Goal: Use online tool/utility: Utilize a website feature to perform a specific function

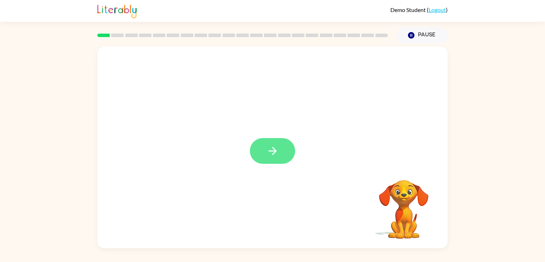
click at [277, 150] on icon "button" at bounding box center [272, 151] width 12 height 12
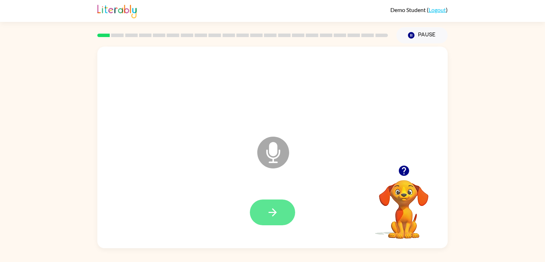
click at [282, 208] on button "button" at bounding box center [272, 213] width 45 height 26
click at [277, 211] on icon "button" at bounding box center [272, 213] width 12 height 12
click at [280, 211] on button "button" at bounding box center [272, 213] width 45 height 26
click at [277, 210] on icon "button" at bounding box center [272, 213] width 12 height 12
click at [287, 211] on button "button" at bounding box center [272, 213] width 45 height 26
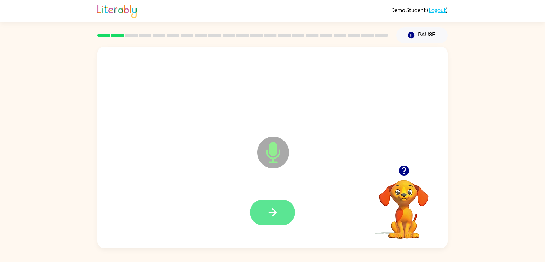
click at [276, 208] on icon "button" at bounding box center [272, 213] width 12 height 12
click at [281, 203] on button "button" at bounding box center [272, 213] width 45 height 26
click at [282, 207] on button "button" at bounding box center [272, 213] width 45 height 26
click at [279, 210] on button "button" at bounding box center [272, 213] width 45 height 26
click at [283, 207] on button "button" at bounding box center [272, 213] width 45 height 26
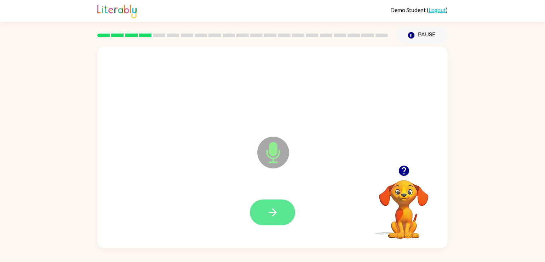
click at [277, 210] on icon "button" at bounding box center [272, 213] width 12 height 12
click at [255, 210] on button "button" at bounding box center [272, 213] width 45 height 26
click at [254, 214] on button "button" at bounding box center [272, 213] width 45 height 26
click at [259, 210] on button "button" at bounding box center [272, 213] width 45 height 26
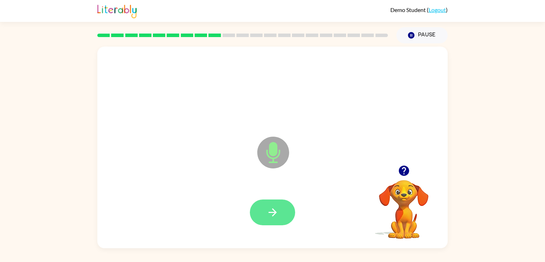
click at [260, 213] on button "button" at bounding box center [272, 213] width 45 height 26
click at [261, 214] on button "button" at bounding box center [272, 213] width 45 height 26
click at [262, 214] on button "button" at bounding box center [272, 213] width 45 height 26
click at [264, 214] on button "button" at bounding box center [272, 213] width 45 height 26
click at [266, 215] on button "button" at bounding box center [272, 213] width 45 height 26
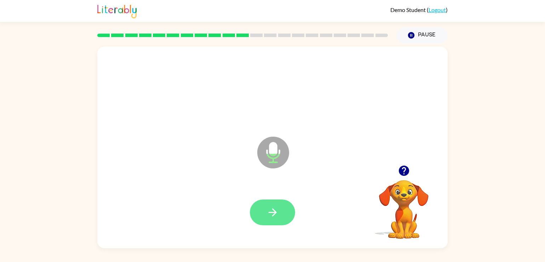
click at [262, 211] on button "button" at bounding box center [272, 213] width 45 height 26
click at [264, 213] on button "button" at bounding box center [272, 213] width 45 height 26
click at [265, 214] on div at bounding box center [272, 213] width 45 height 26
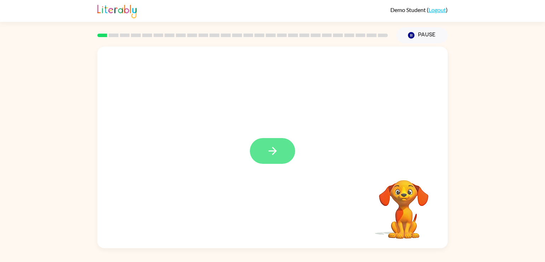
click at [263, 153] on button "button" at bounding box center [272, 151] width 45 height 26
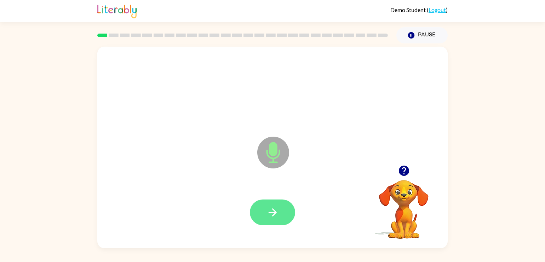
click at [264, 213] on button "button" at bounding box center [272, 213] width 45 height 26
click at [262, 216] on button "button" at bounding box center [272, 213] width 45 height 26
click at [255, 211] on button "button" at bounding box center [272, 213] width 45 height 26
click at [257, 214] on button "button" at bounding box center [272, 213] width 45 height 26
click at [261, 209] on button "button" at bounding box center [272, 213] width 45 height 26
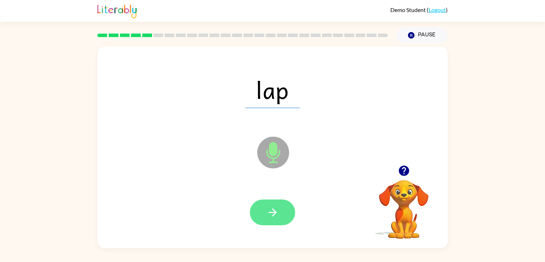
click at [261, 215] on button "button" at bounding box center [272, 213] width 45 height 26
click at [259, 213] on button "button" at bounding box center [272, 213] width 45 height 26
click at [259, 210] on button "button" at bounding box center [272, 213] width 45 height 26
click at [259, 214] on button "button" at bounding box center [272, 213] width 45 height 26
click at [255, 209] on button "button" at bounding box center [272, 213] width 45 height 26
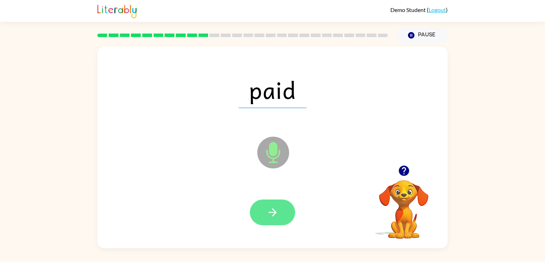
click at [258, 213] on button "button" at bounding box center [272, 213] width 45 height 26
click at [259, 210] on button "button" at bounding box center [272, 213] width 45 height 26
click at [258, 210] on button "button" at bounding box center [272, 213] width 45 height 26
click at [256, 212] on button "button" at bounding box center [272, 213] width 45 height 26
click at [257, 210] on button "button" at bounding box center [272, 213] width 45 height 26
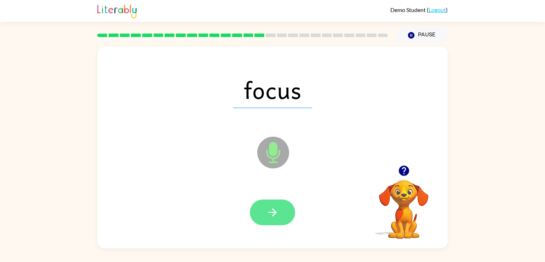
click at [257, 213] on button "button" at bounding box center [272, 213] width 45 height 26
click at [260, 210] on button "button" at bounding box center [272, 213] width 45 height 26
click at [262, 208] on button "button" at bounding box center [272, 213] width 45 height 26
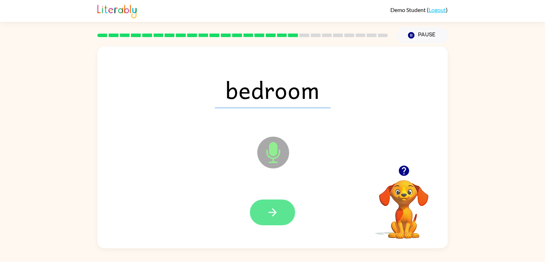
click at [259, 209] on button "button" at bounding box center [272, 213] width 45 height 26
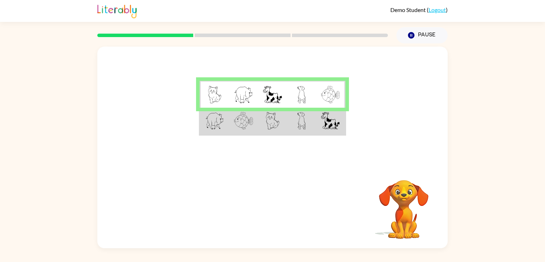
click at [209, 123] on img at bounding box center [214, 121] width 18 height 18
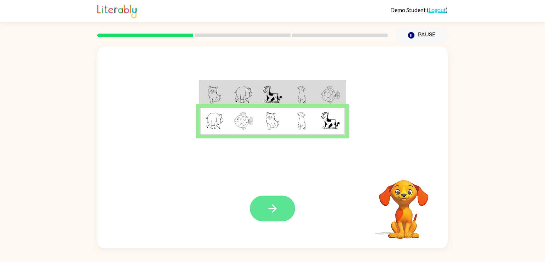
click at [253, 204] on button "button" at bounding box center [272, 209] width 45 height 26
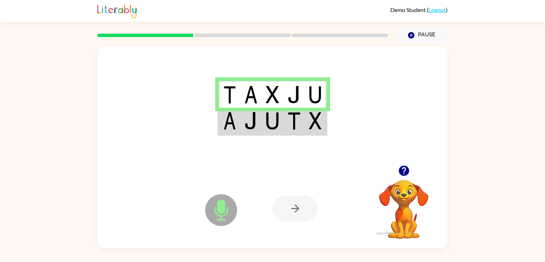
click at [225, 89] on img at bounding box center [229, 95] width 13 height 18
click at [256, 125] on img at bounding box center [250, 121] width 13 height 18
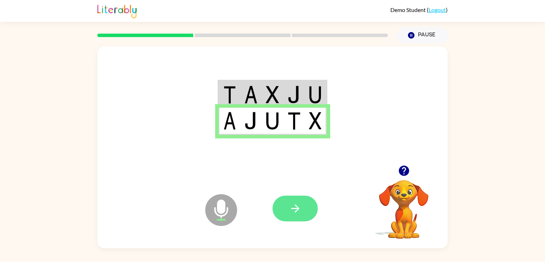
click at [284, 206] on button "button" at bounding box center [294, 209] width 45 height 26
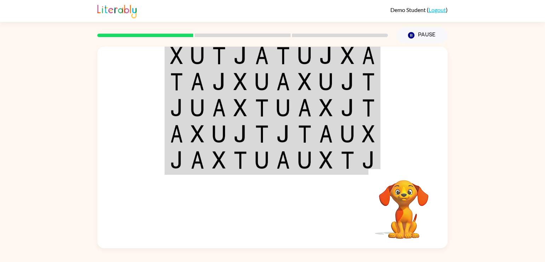
click at [173, 59] on img at bounding box center [176, 56] width 13 height 18
click at [173, 60] on img at bounding box center [176, 56] width 13 height 18
click at [173, 61] on img at bounding box center [176, 56] width 13 height 18
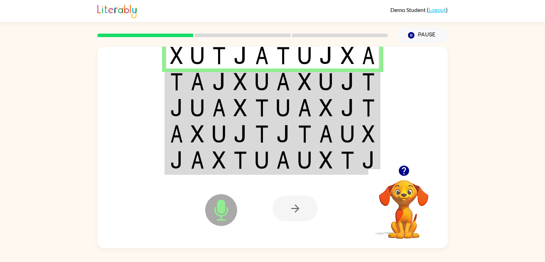
click at [174, 87] on img at bounding box center [176, 82] width 13 height 18
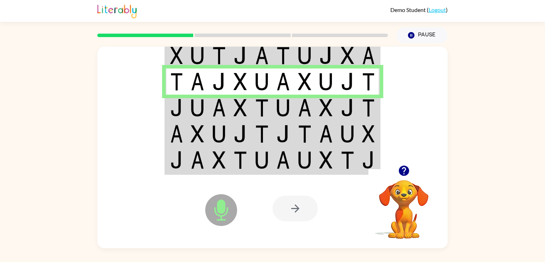
click at [185, 106] on td at bounding box center [177, 108] width 22 height 26
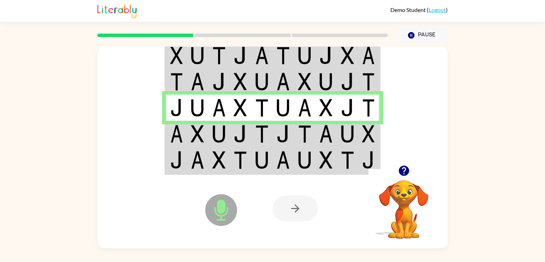
click at [183, 134] on td at bounding box center [177, 134] width 22 height 26
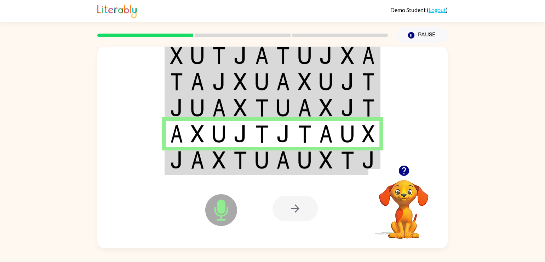
click at [184, 162] on td at bounding box center [177, 160] width 22 height 27
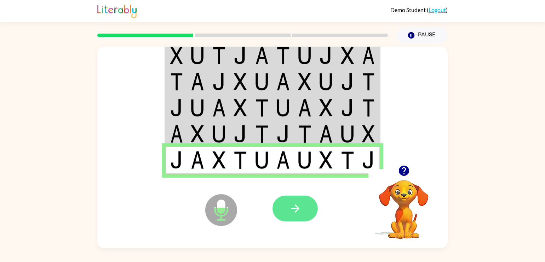
click at [282, 209] on button "button" at bounding box center [294, 209] width 45 height 26
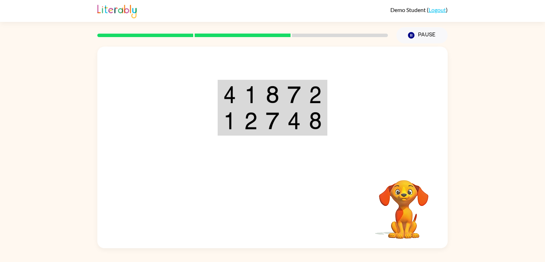
click at [221, 97] on td at bounding box center [230, 94] width 22 height 27
click at [222, 92] on td at bounding box center [230, 94] width 22 height 27
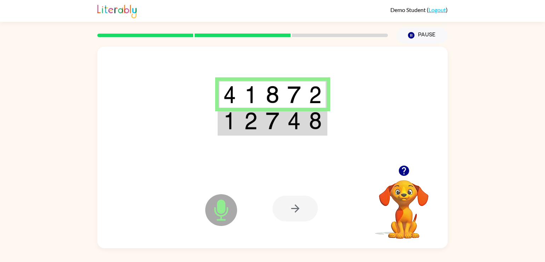
click at [222, 99] on td at bounding box center [230, 94] width 22 height 27
click at [220, 124] on td at bounding box center [230, 121] width 22 height 27
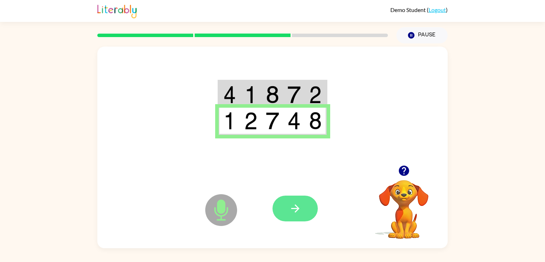
click at [278, 207] on button "button" at bounding box center [294, 209] width 45 height 26
